Goal: Register for event/course

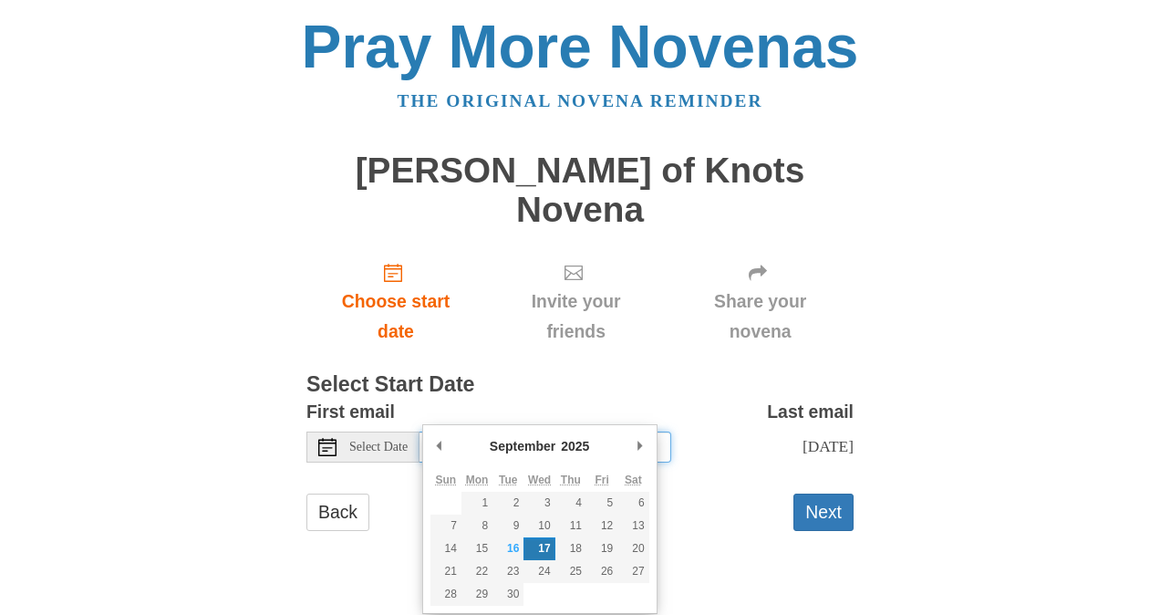
click at [617, 431] on input "Wednesday, September 17th" at bounding box center [546, 446] width 252 height 31
type input "Tuesday, September 16th"
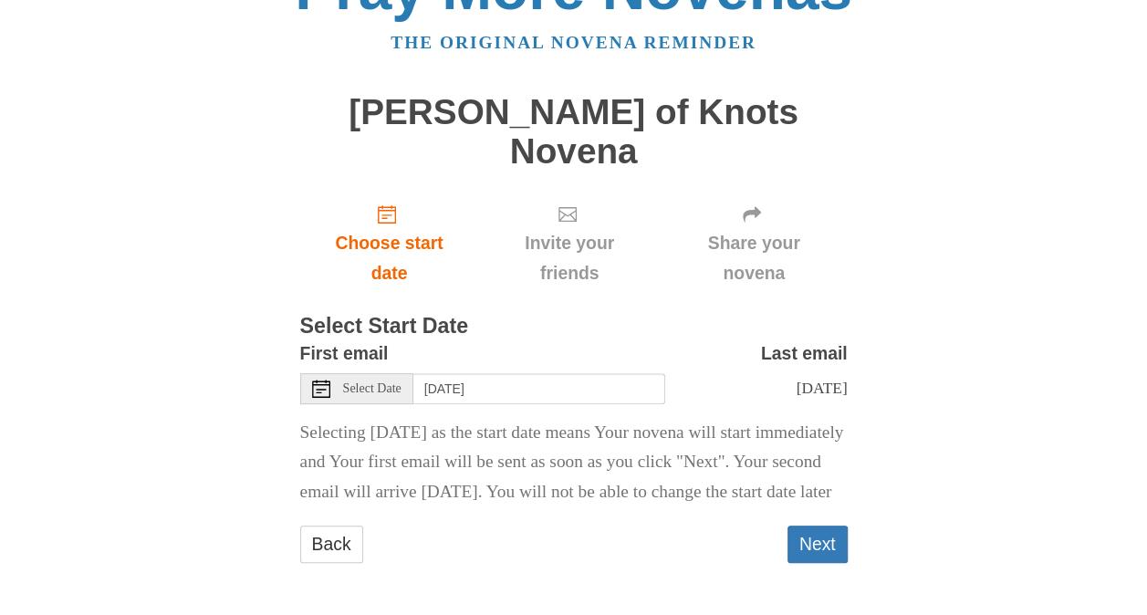
scroll to position [67, 0]
click at [806, 545] on button "Next" at bounding box center [817, 542] width 60 height 37
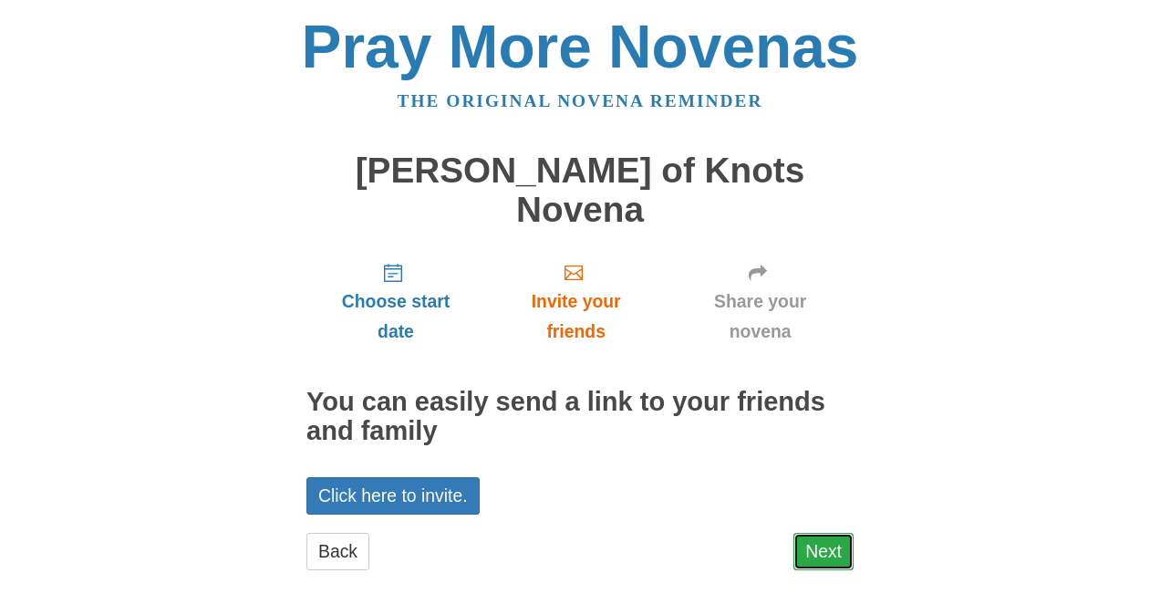
click at [814, 533] on link "Next" at bounding box center [824, 551] width 60 height 37
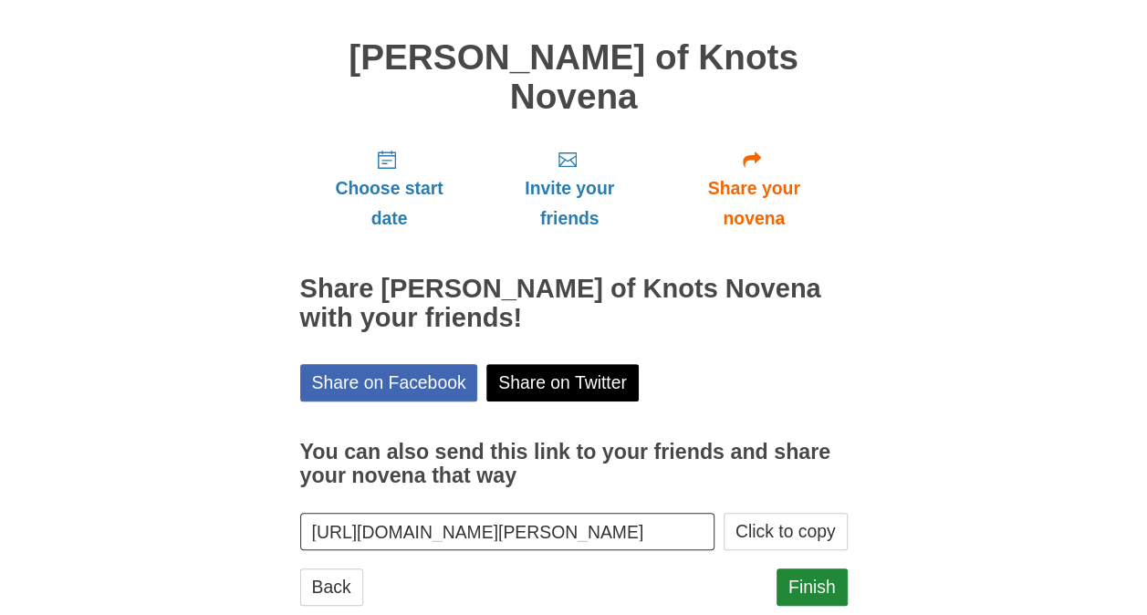
scroll to position [116, 0]
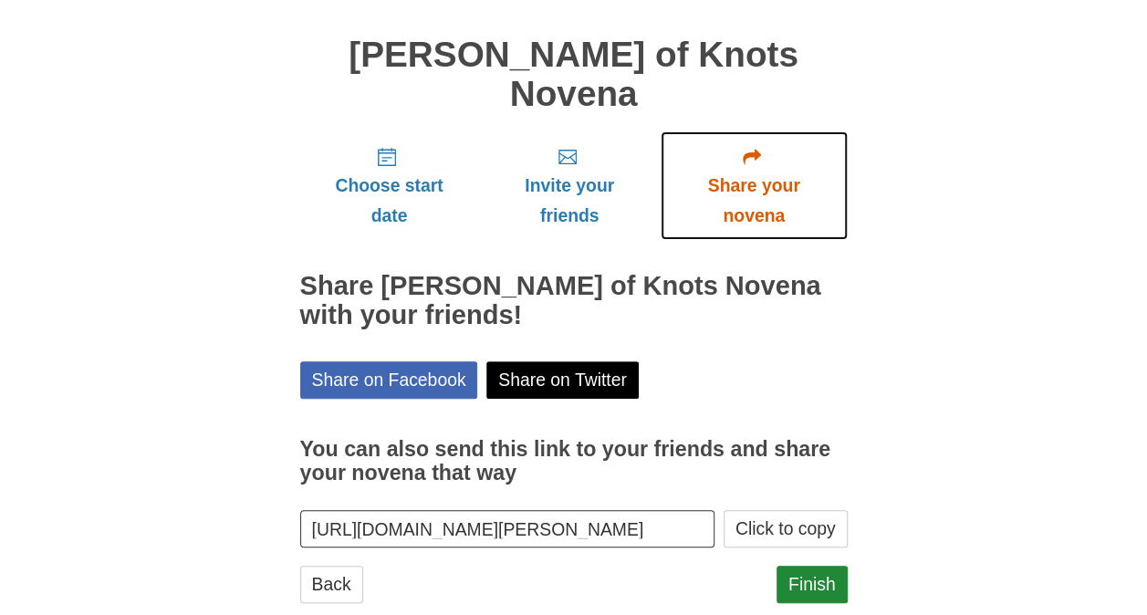
click at [752, 171] on span "Share your novena" at bounding box center [754, 201] width 150 height 60
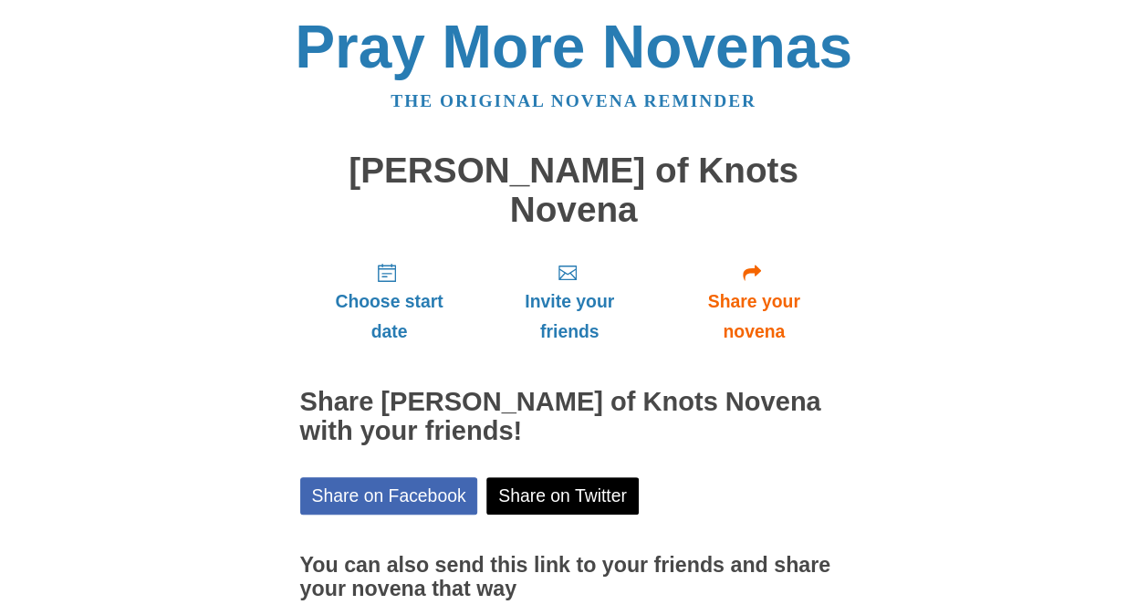
scroll to position [116, 0]
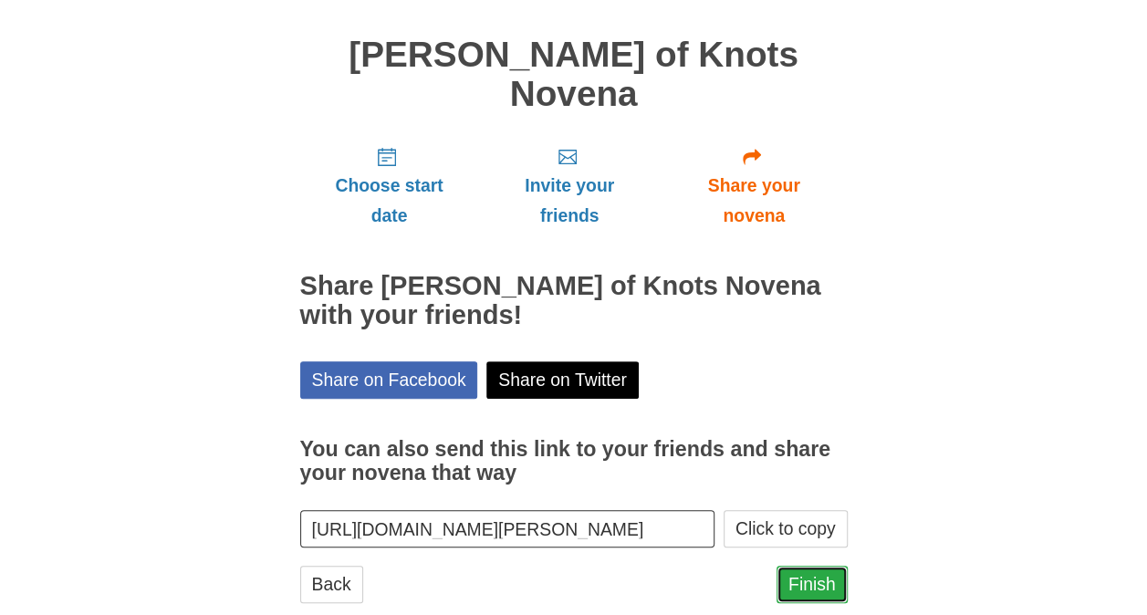
click at [807, 566] on link "Finish" at bounding box center [811, 584] width 71 height 37
